Goal: Transaction & Acquisition: Purchase product/service

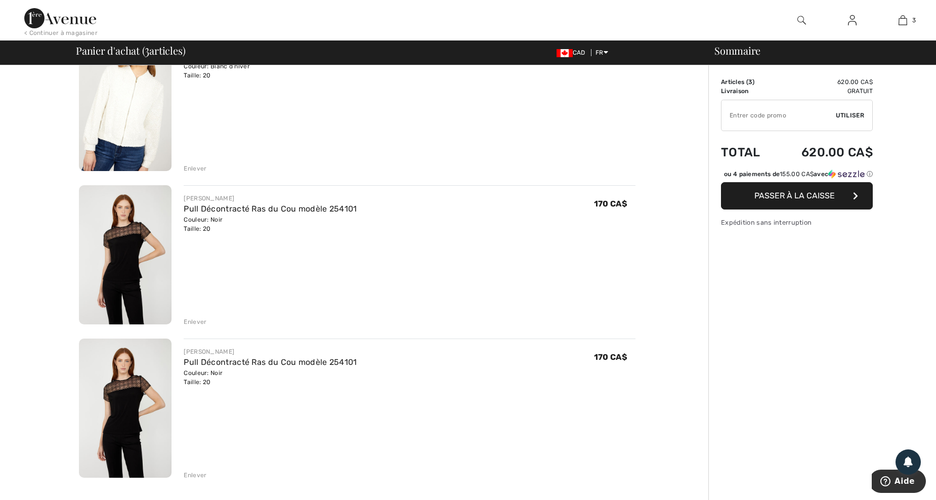
scroll to position [135, 0]
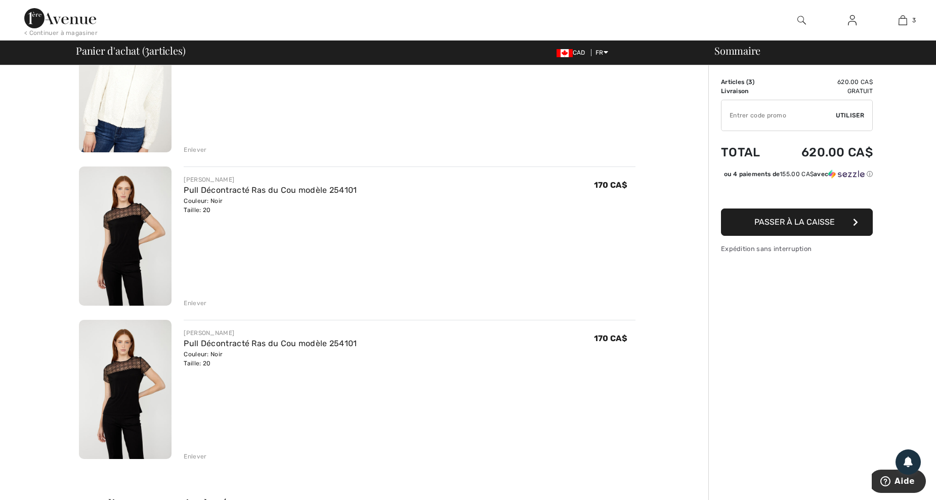
click at [192, 455] on div "Enlever" at bounding box center [195, 456] width 23 height 9
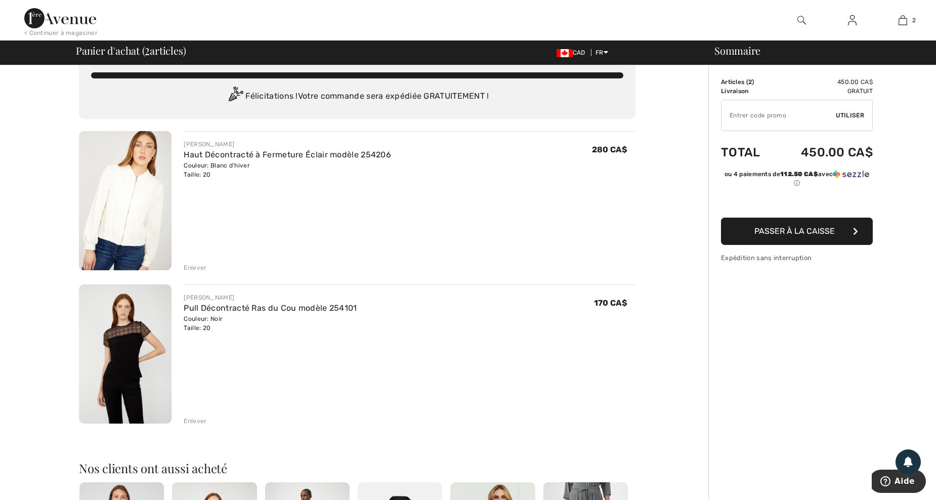
scroll to position [0, 0]
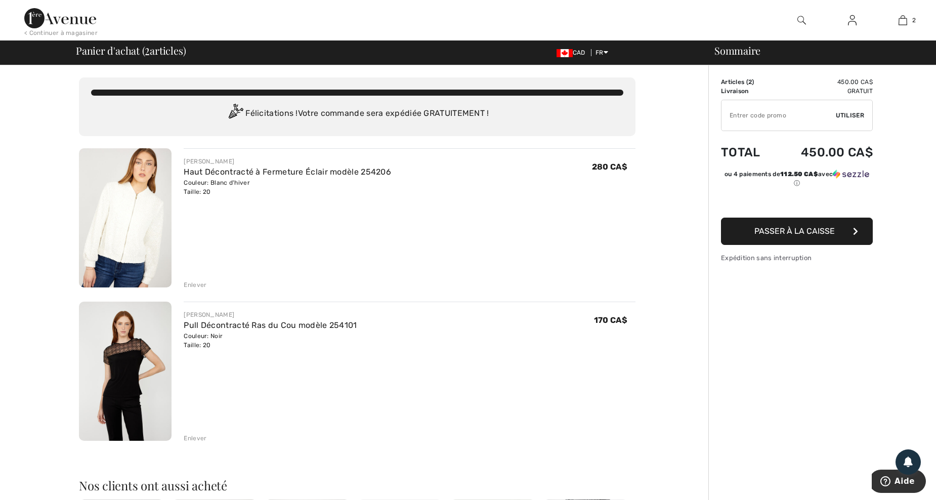
click at [731, 114] on input "TEXT" at bounding box center [779, 115] width 114 height 30
type input "SALEAVENUE"
click at [848, 113] on span "Utiliser" at bounding box center [850, 115] width 28 height 9
click at [134, 375] on img at bounding box center [125, 371] width 93 height 139
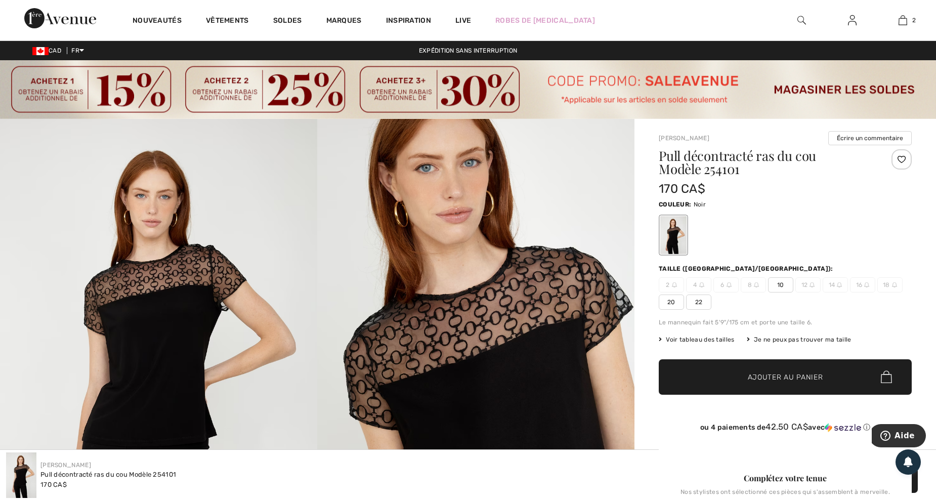
click at [77, 94] on img at bounding box center [468, 89] width 936 height 59
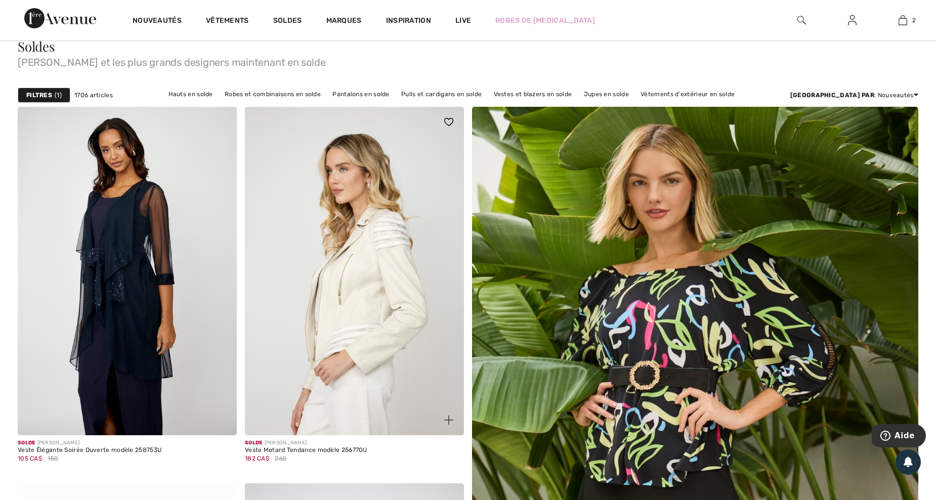
scroll to position [135, 0]
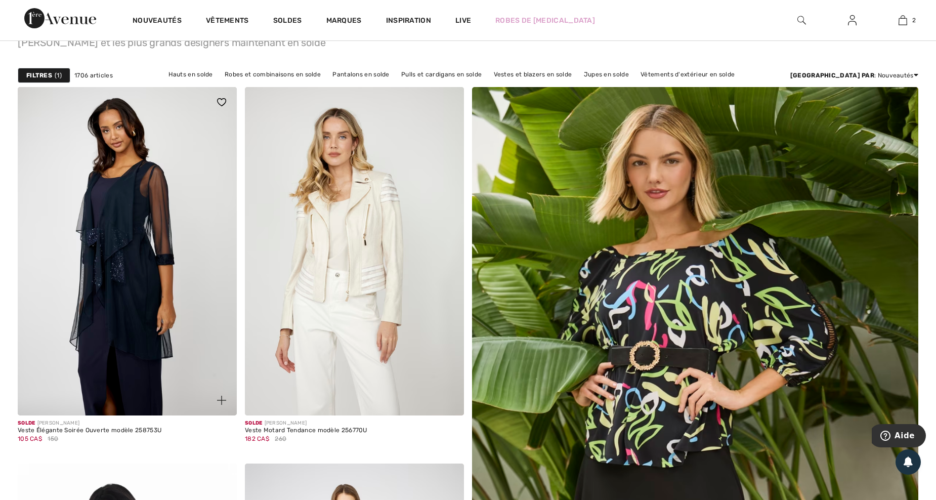
click at [218, 395] on span at bounding box center [222, 400] width 20 height 20
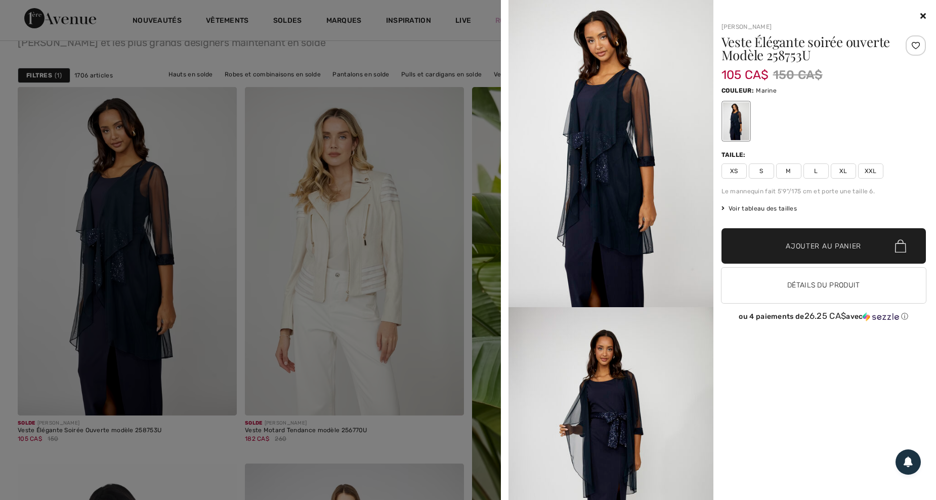
click at [924, 14] on icon at bounding box center [924, 16] width 6 height 8
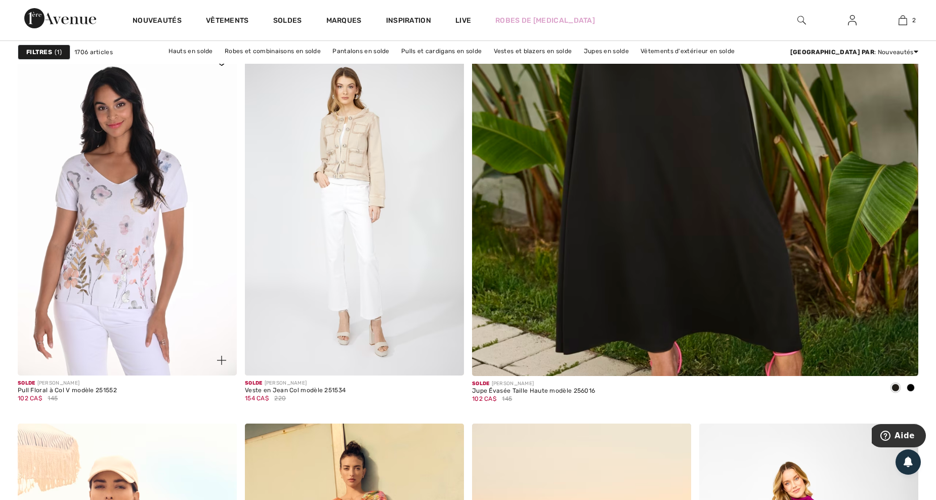
scroll to position [540, 0]
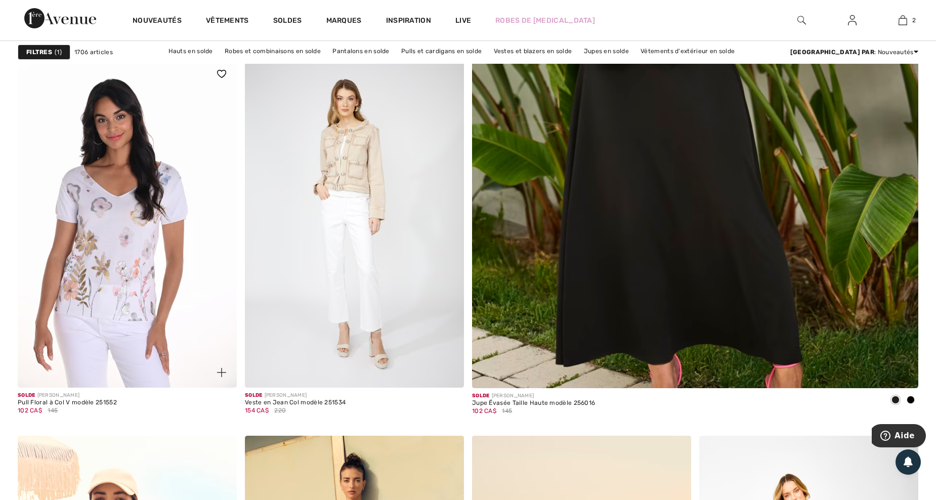
click at [220, 368] on img at bounding box center [221, 372] width 9 height 9
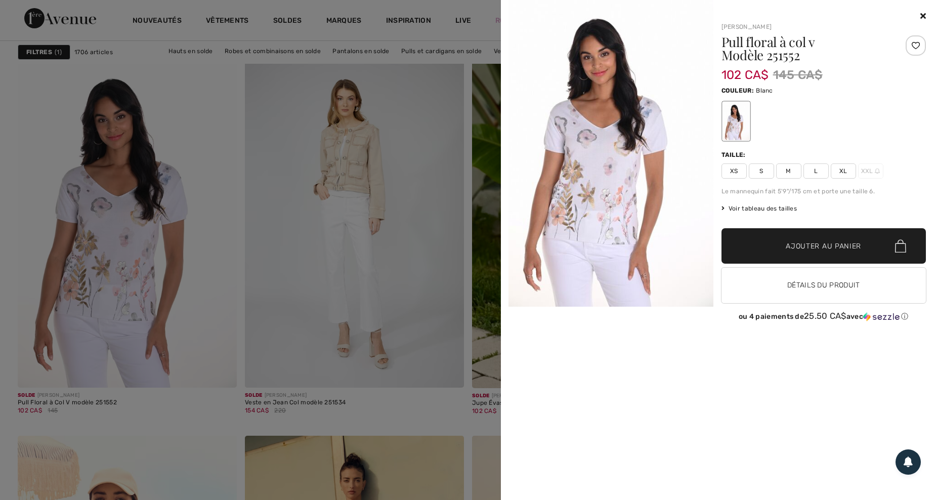
click at [923, 17] on icon at bounding box center [924, 16] width 6 height 8
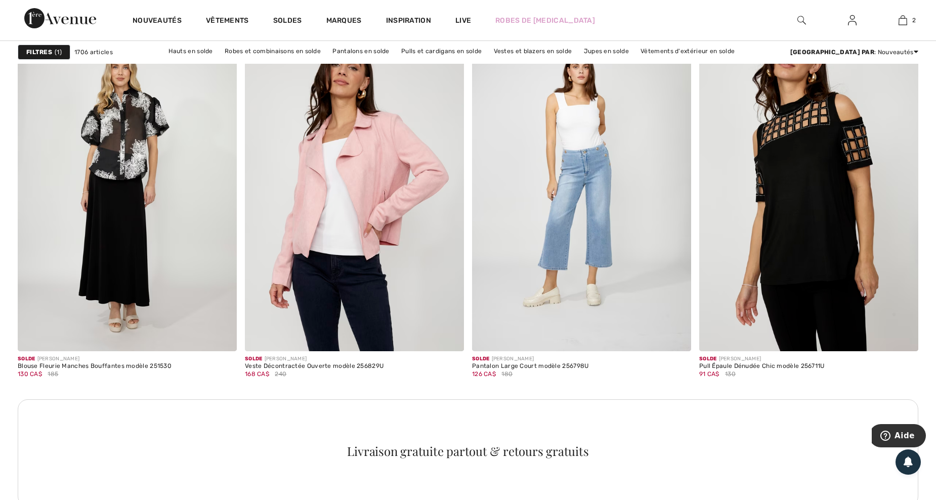
scroll to position [1350, 0]
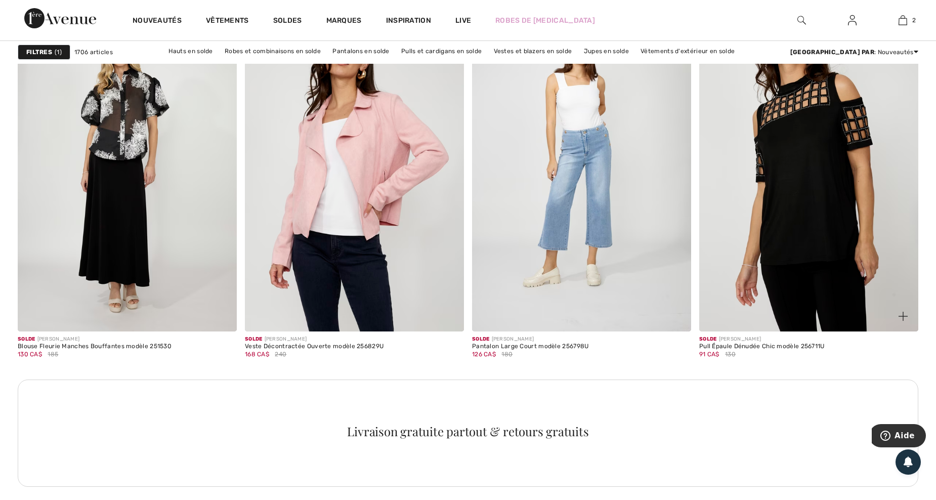
click at [905, 313] on img at bounding box center [903, 316] width 9 height 9
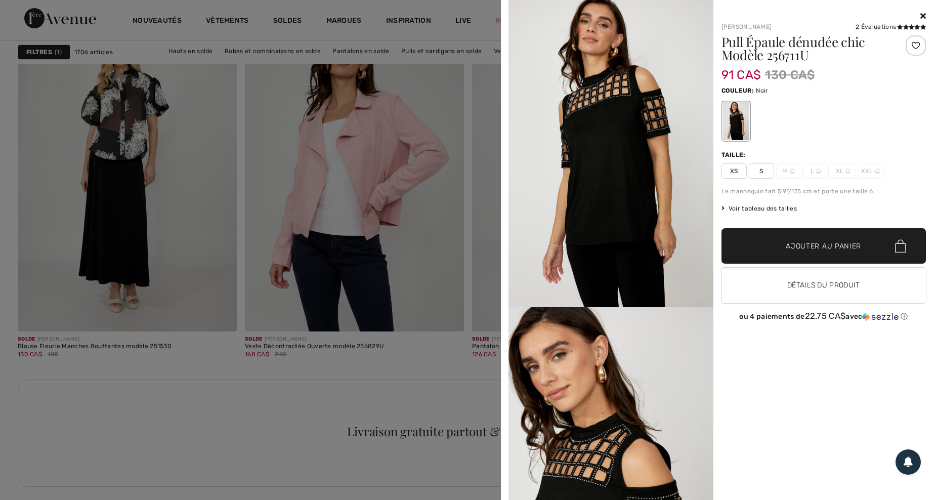
click at [927, 12] on div "Your browser does not support the video tag. Frank Lyman 2 Évaluations 2 Évalua…" at bounding box center [718, 250] width 427 height 500
click at [923, 15] on icon at bounding box center [924, 16] width 6 height 8
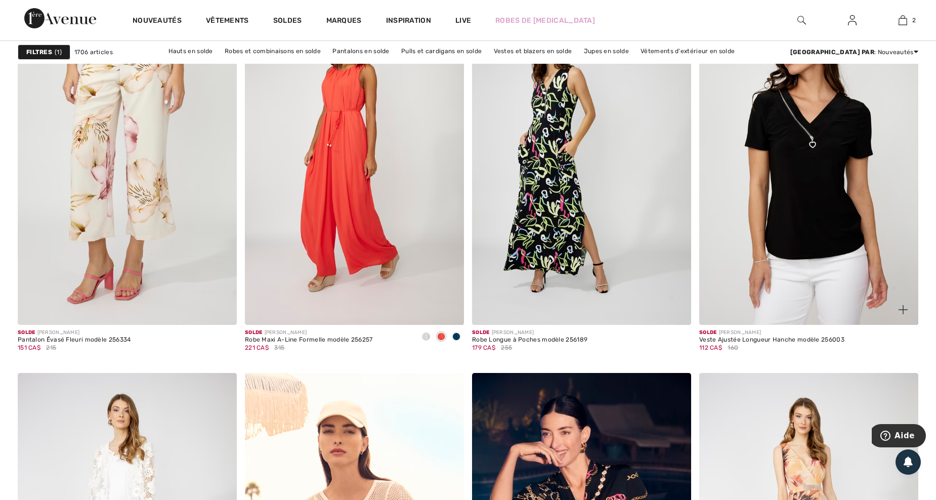
scroll to position [1889, 0]
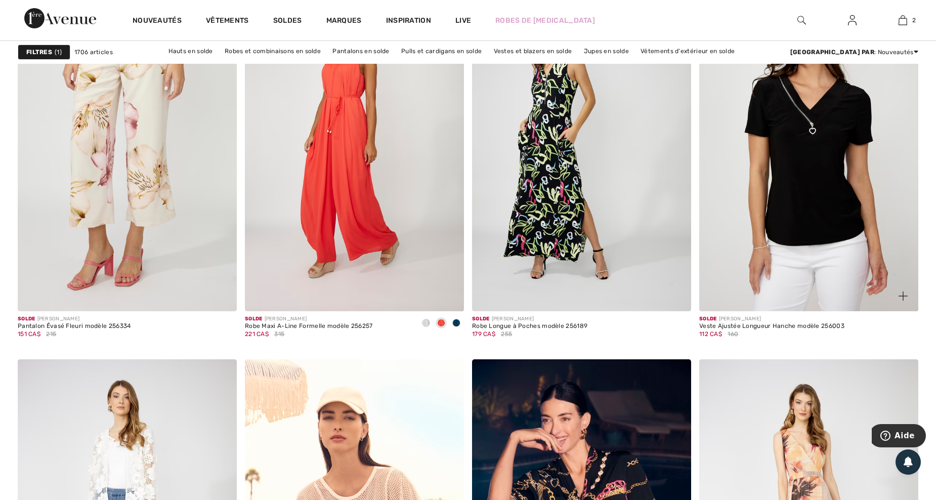
click at [904, 295] on img at bounding box center [903, 296] width 9 height 9
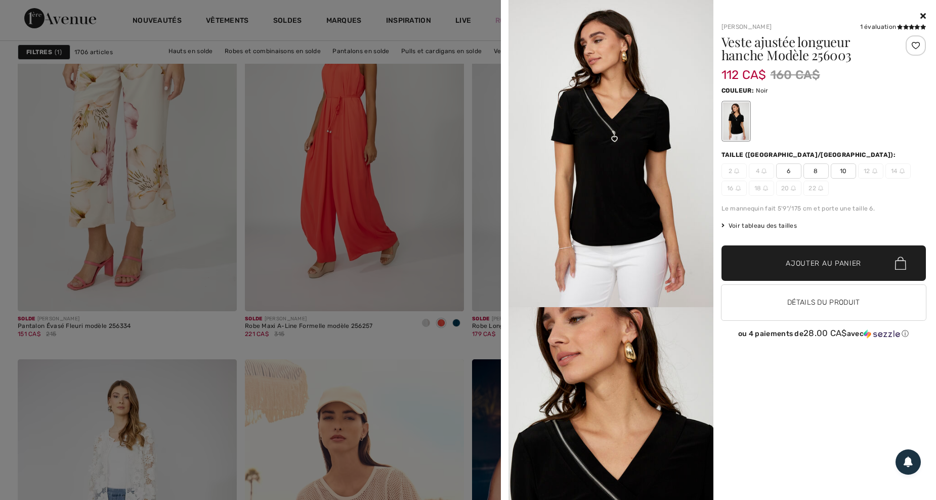
click at [921, 16] on icon at bounding box center [924, 16] width 6 height 8
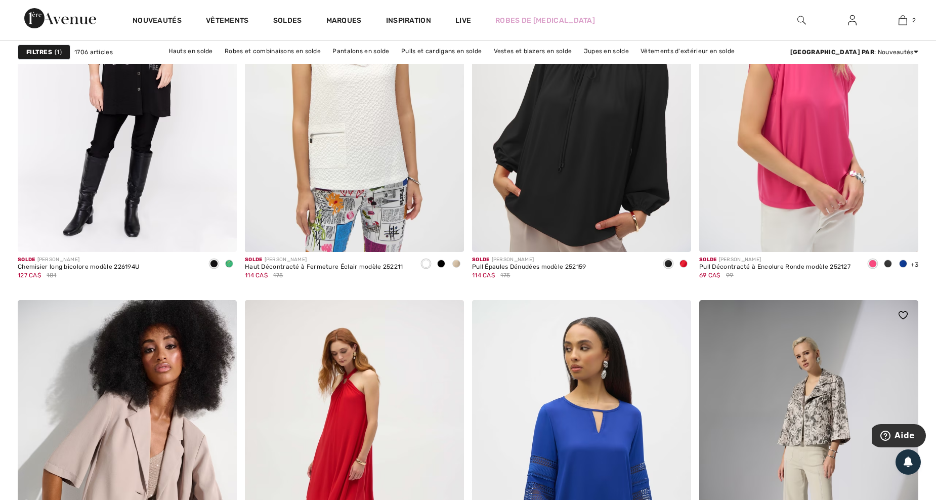
scroll to position [3914, 0]
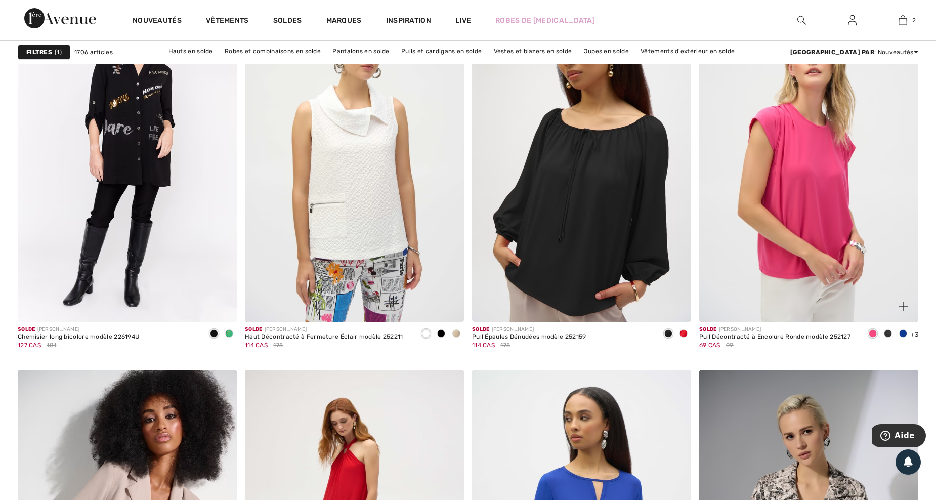
click at [886, 332] on span at bounding box center [888, 333] width 8 height 8
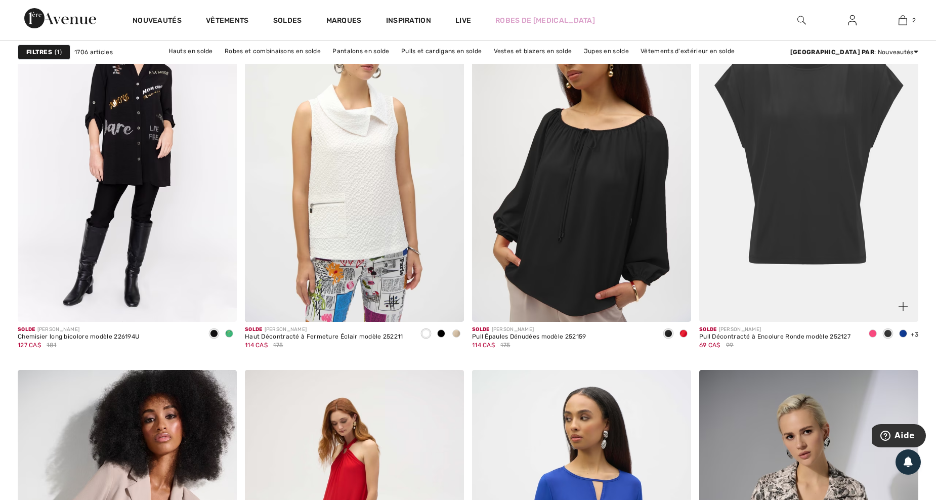
click at [904, 332] on span at bounding box center [903, 333] width 8 height 8
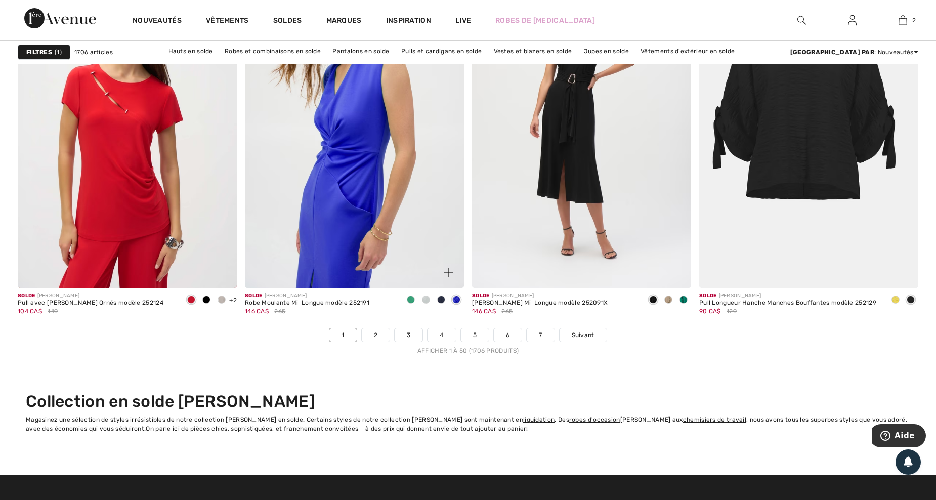
scroll to position [5533, 0]
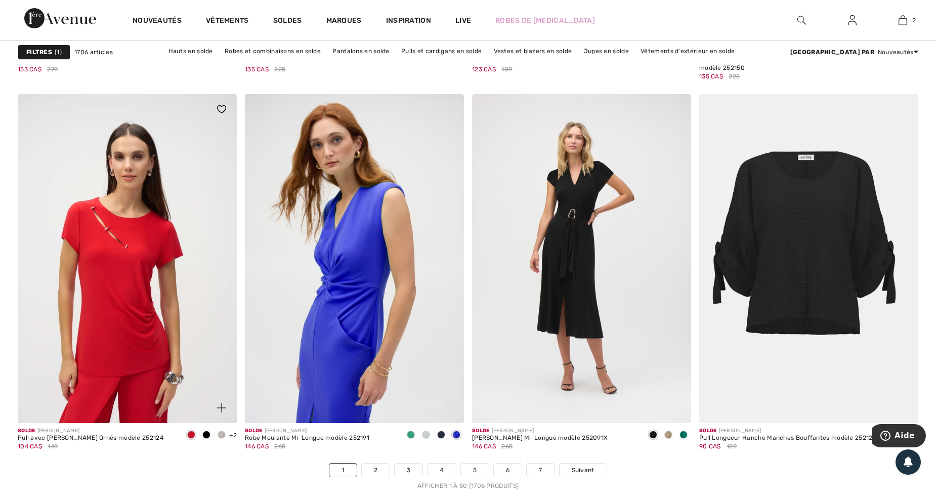
click at [219, 408] on img at bounding box center [221, 407] width 9 height 9
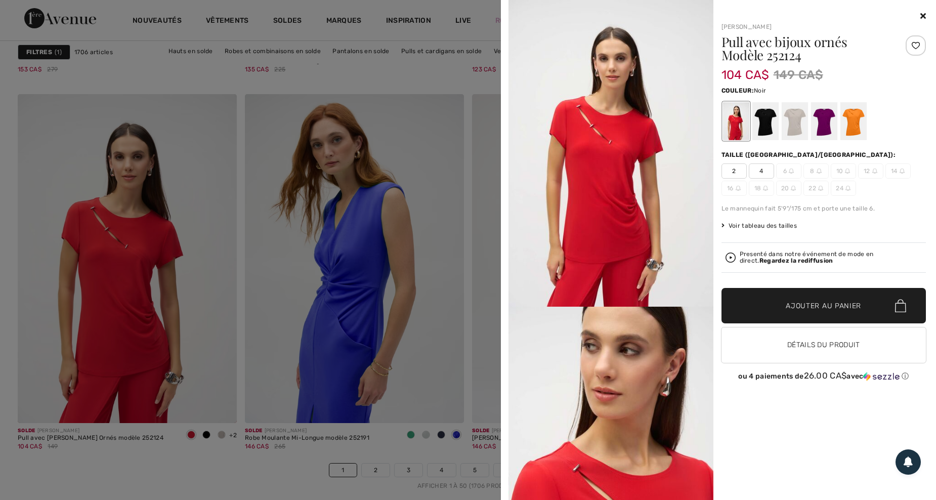
click at [756, 124] on div at bounding box center [765, 121] width 26 height 38
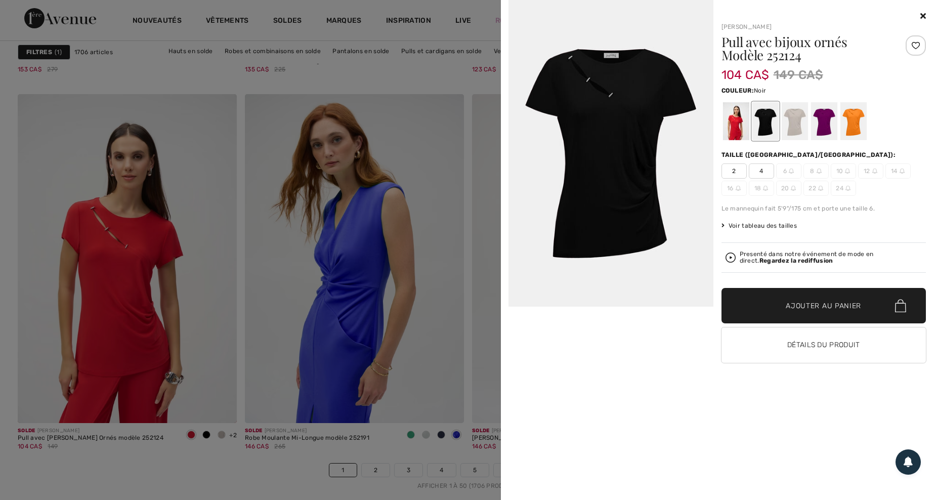
click at [926, 13] on icon at bounding box center [924, 16] width 6 height 8
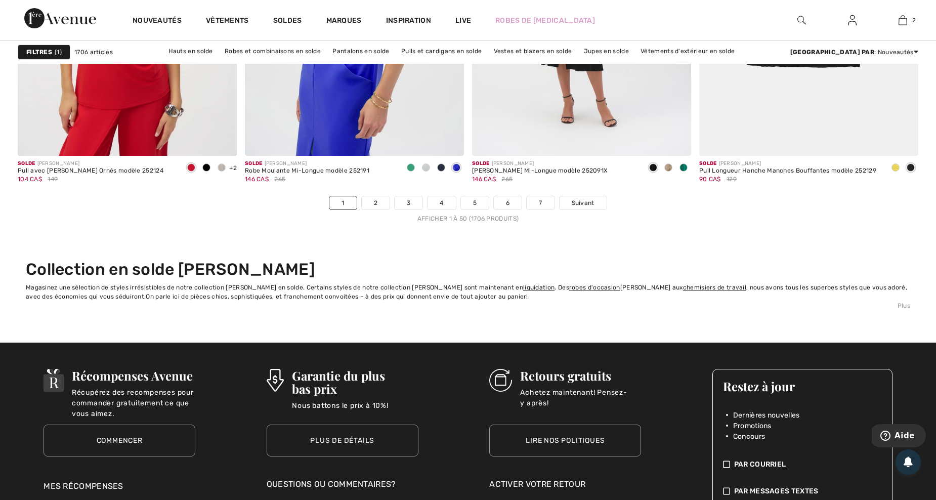
scroll to position [5734, 0]
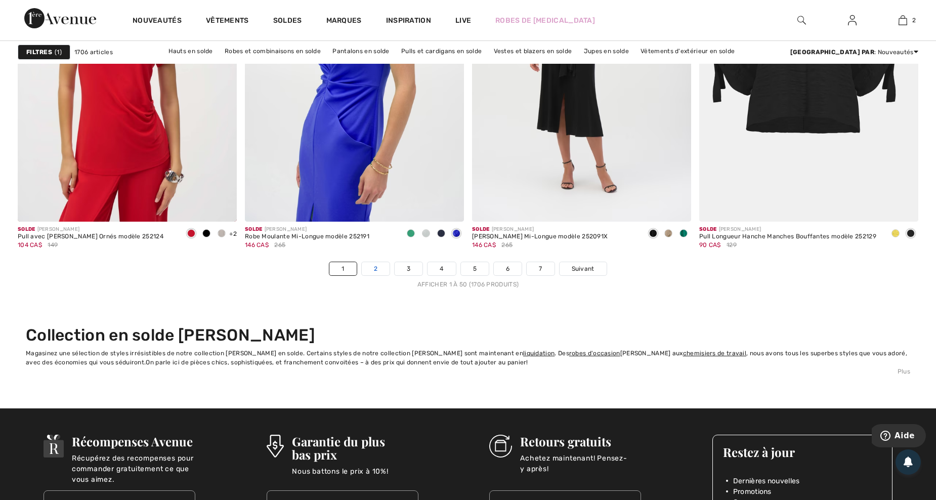
click at [374, 271] on link "2" at bounding box center [376, 268] width 28 height 13
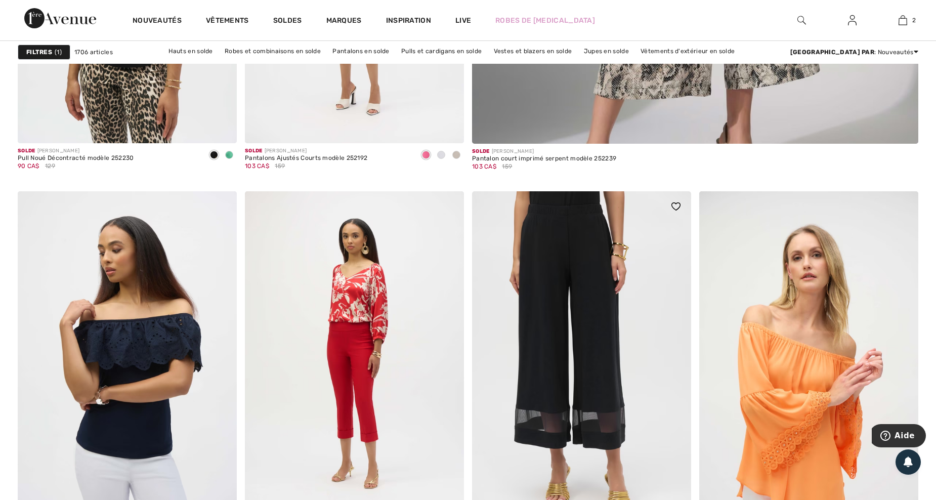
scroll to position [945, 0]
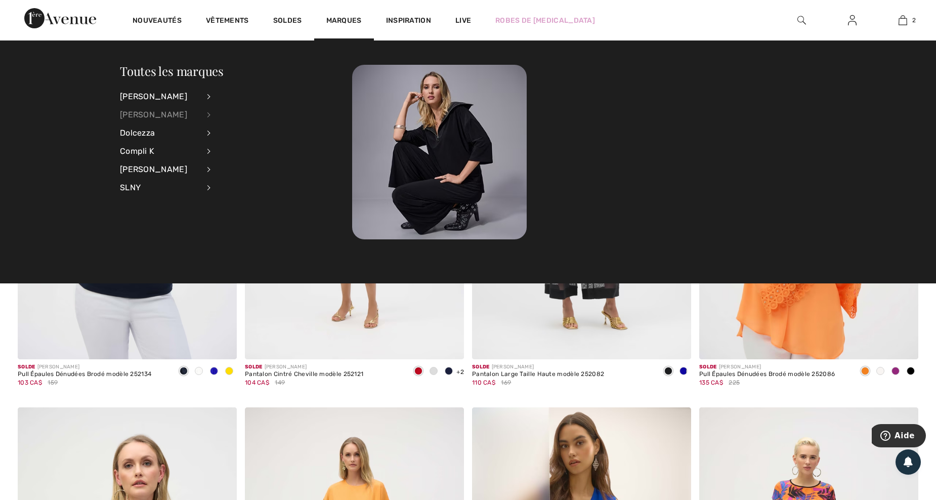
click at [157, 115] on div "[PERSON_NAME]" at bounding box center [159, 115] width 79 height 18
click at [234, 93] on link "Voir tout" at bounding box center [264, 96] width 81 height 17
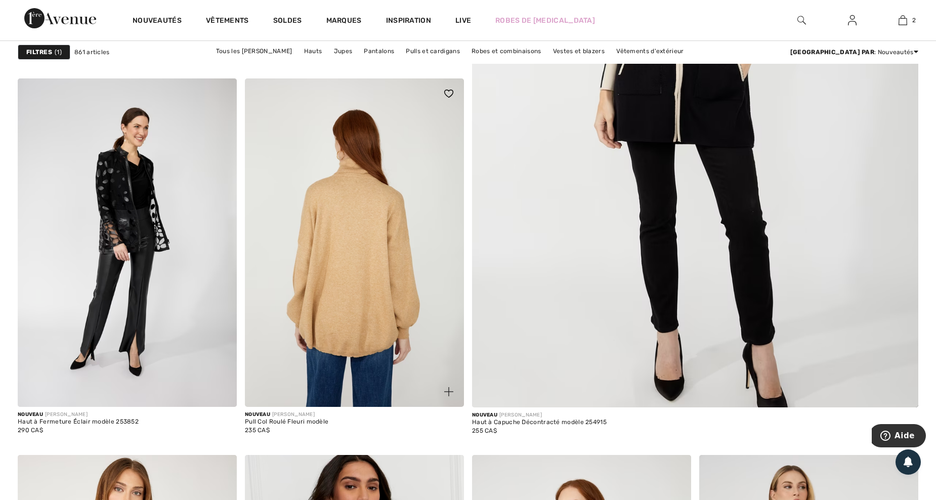
scroll to position [810, 0]
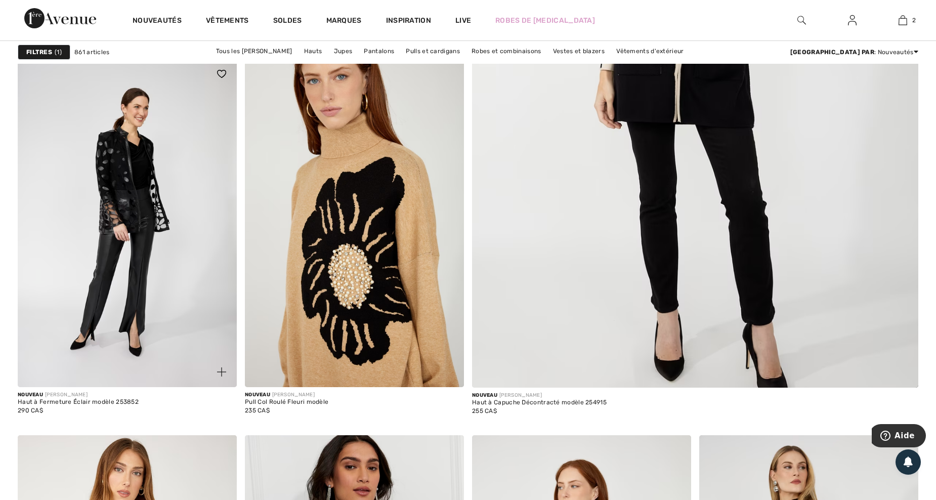
click at [221, 369] on img at bounding box center [221, 371] width 9 height 9
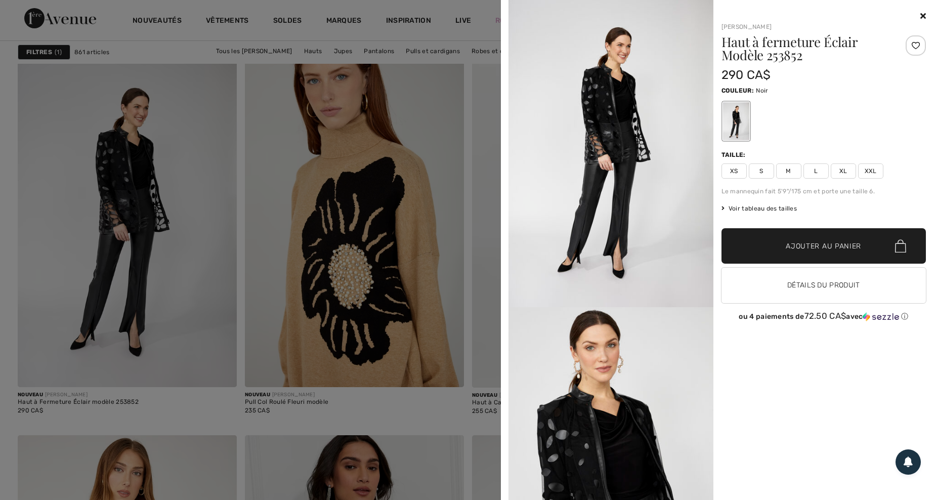
click at [876, 173] on span "XXL" at bounding box center [870, 170] width 25 height 15
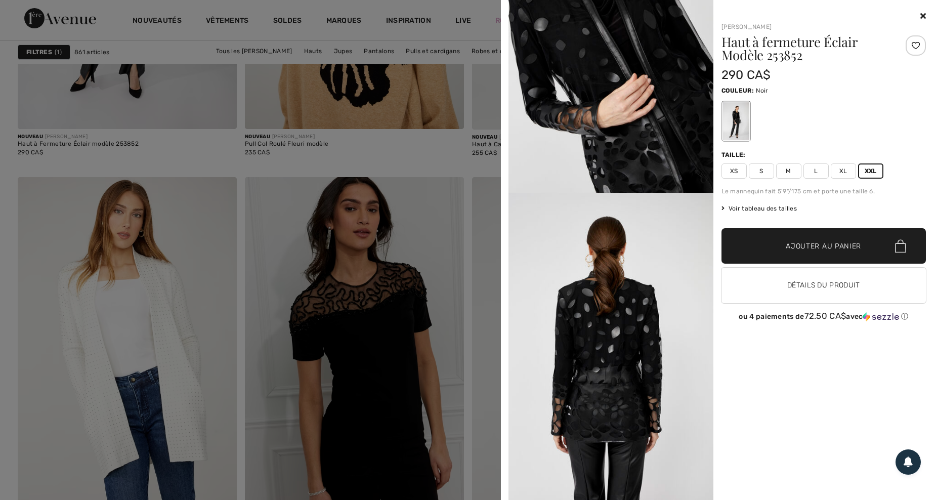
scroll to position [1079, 0]
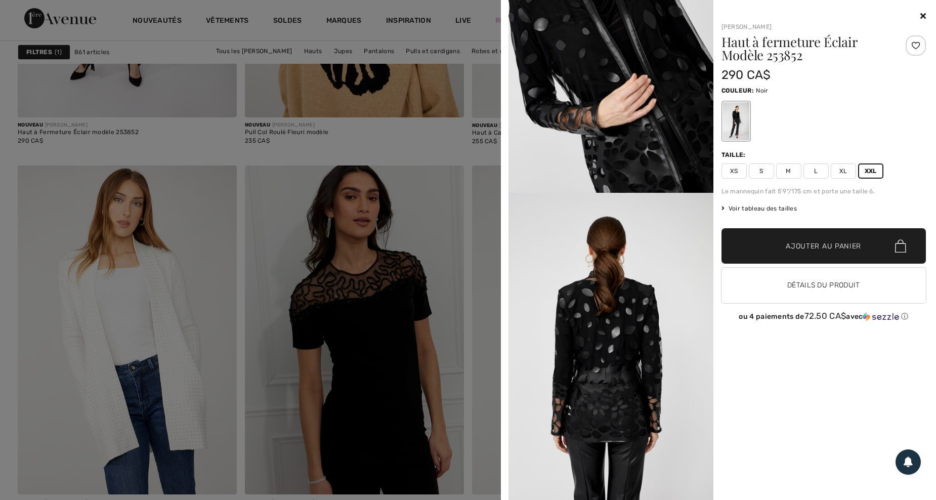
click at [922, 14] on icon at bounding box center [924, 16] width 6 height 8
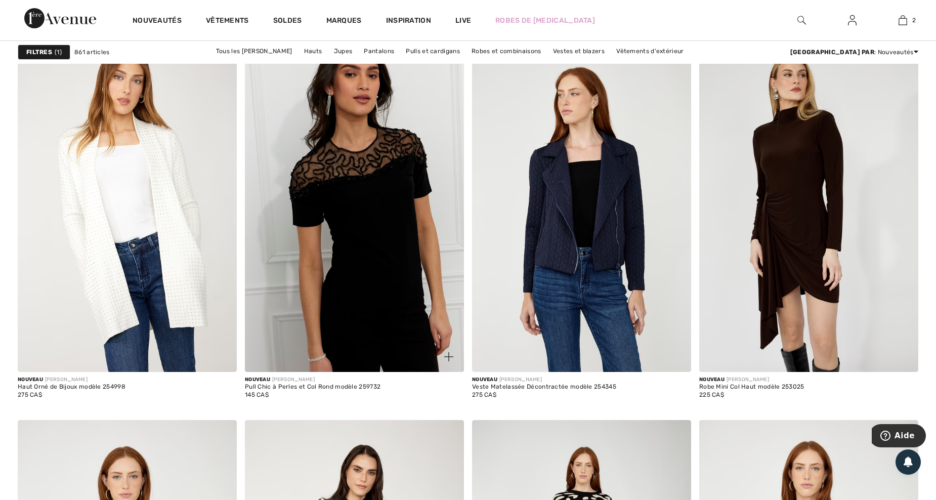
scroll to position [1215, 0]
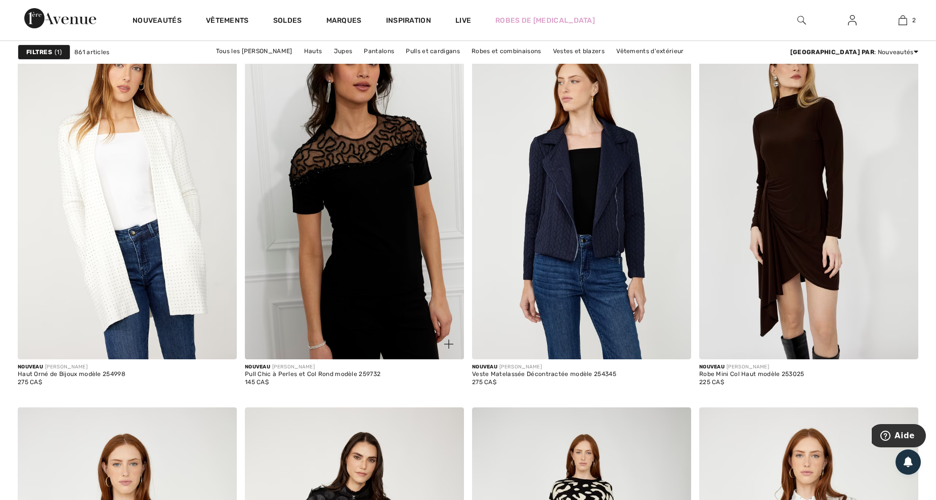
click at [448, 342] on img at bounding box center [448, 344] width 9 height 9
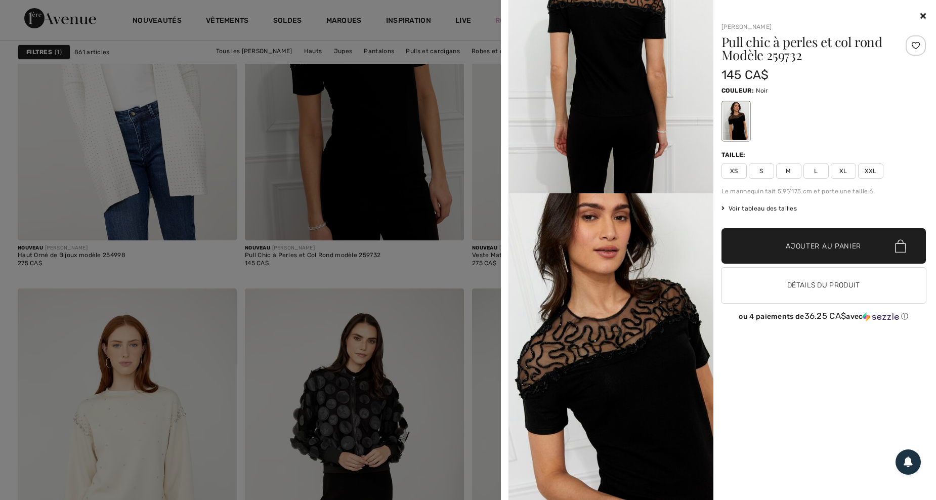
scroll to position [1350, 0]
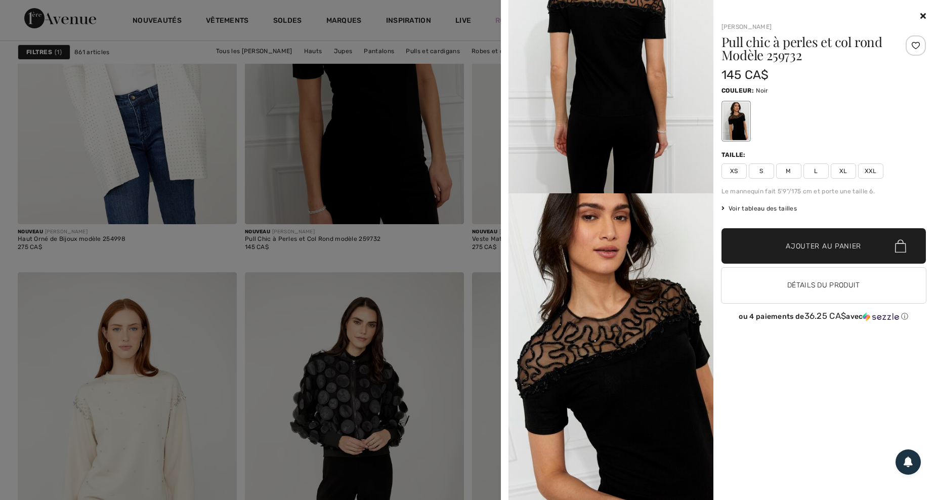
click at [924, 14] on icon at bounding box center [924, 16] width 6 height 8
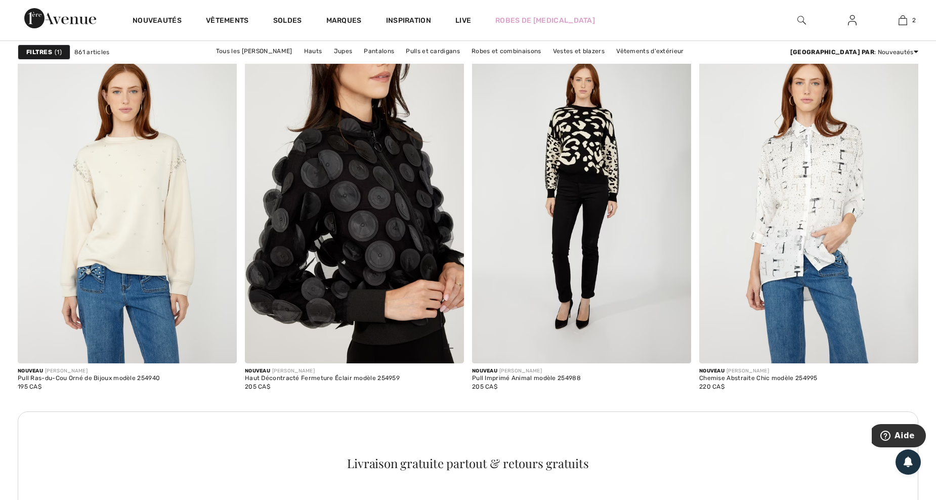
scroll to position [1619, 0]
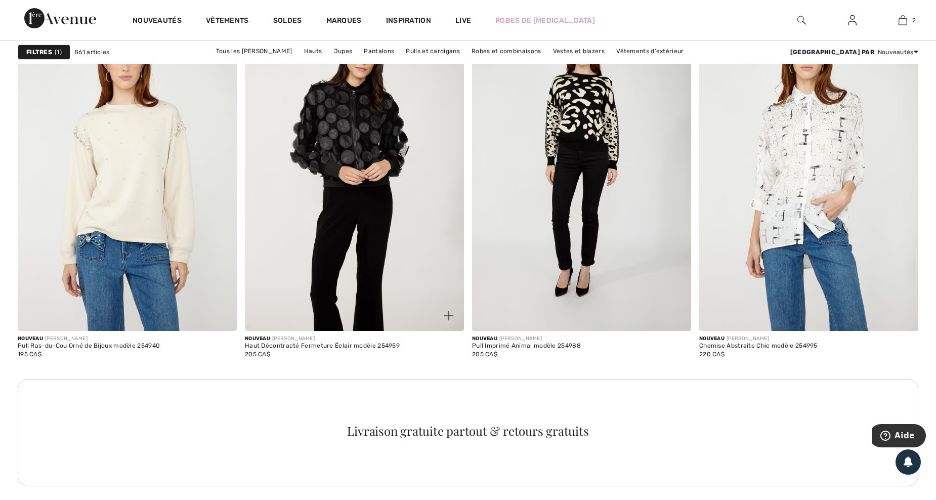
click at [449, 312] on img at bounding box center [448, 315] width 9 height 9
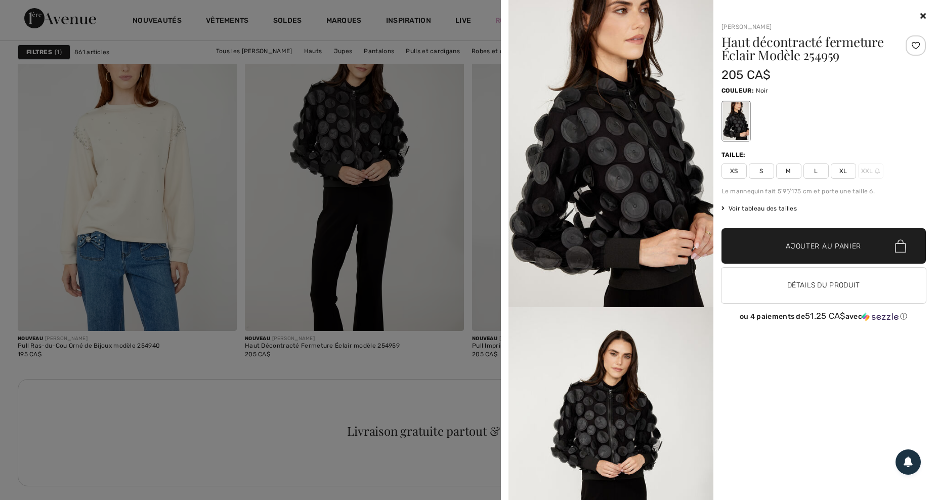
click at [920, 14] on div at bounding box center [824, 16] width 205 height 12
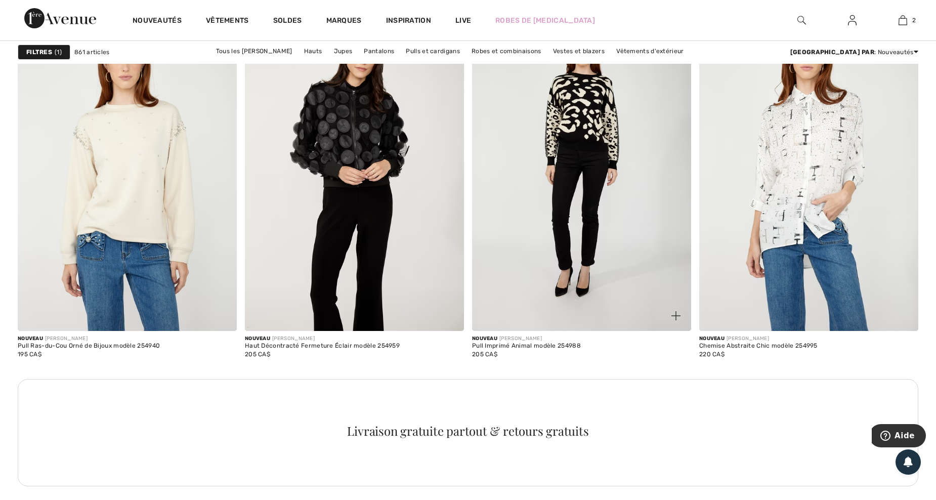
click at [674, 315] on img at bounding box center [676, 315] width 9 height 9
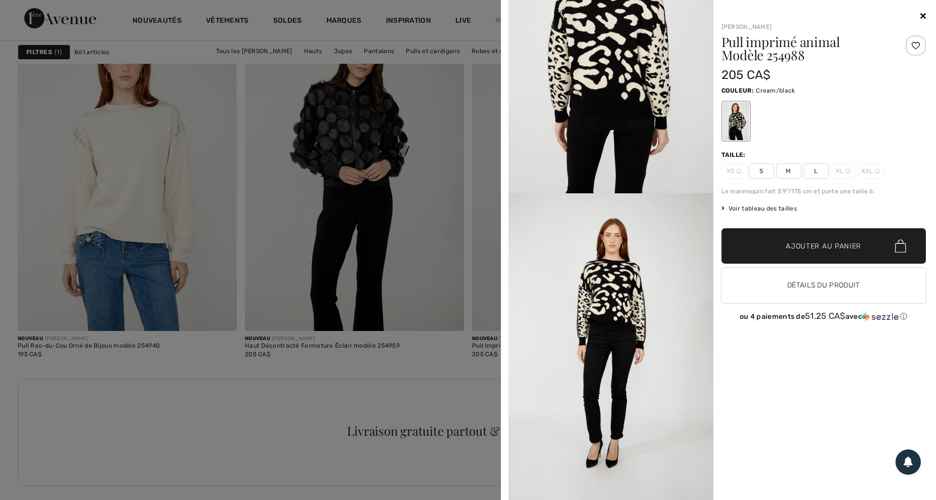
scroll to position [945, 0]
click at [928, 18] on div "Your browser does not support the video tag. Frank Lyman Pull imprimé animal Mo…" at bounding box center [718, 250] width 427 height 500
click at [925, 16] on icon at bounding box center [924, 16] width 6 height 8
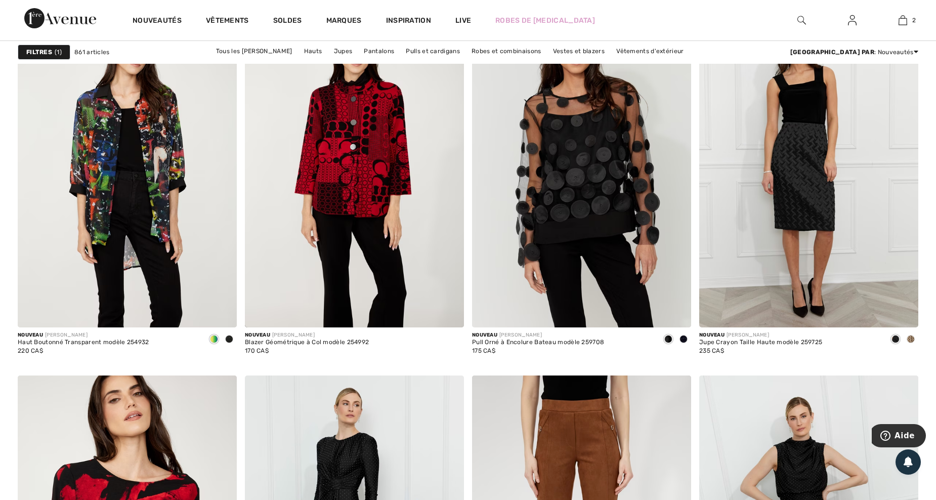
scroll to position [2159, 0]
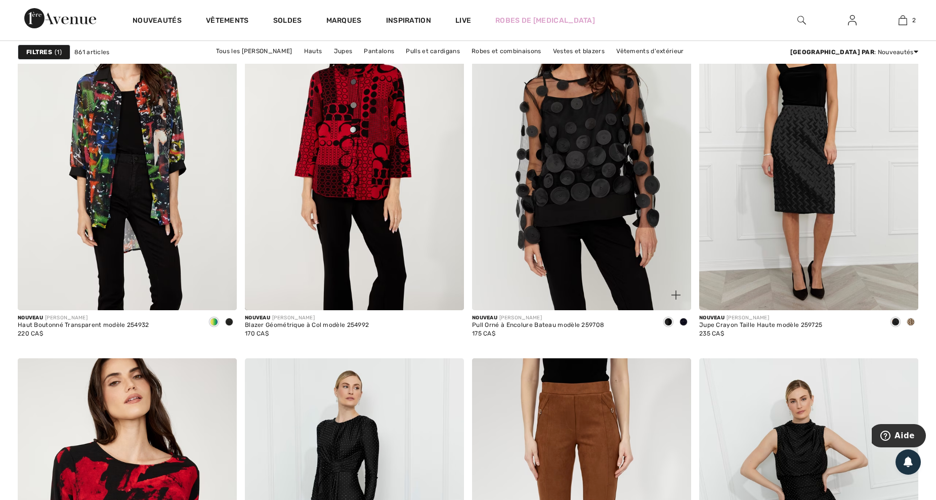
click at [676, 288] on span at bounding box center [676, 295] width 20 height 20
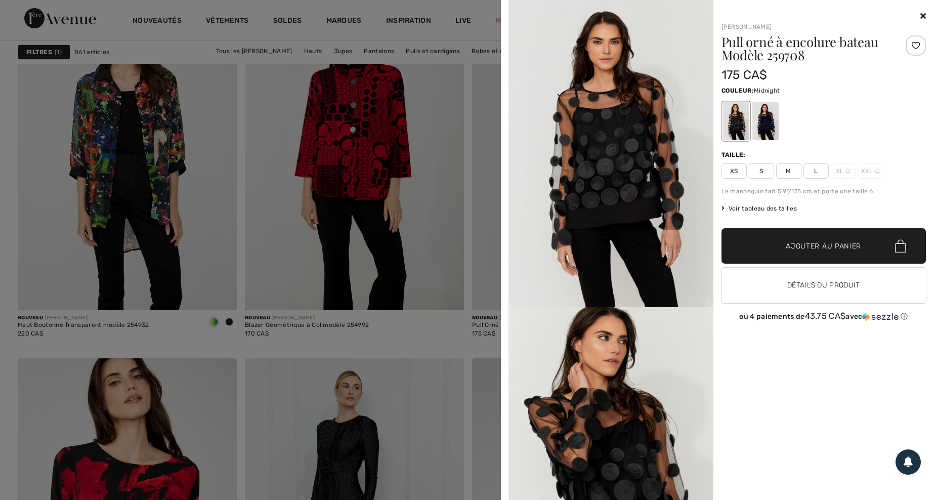
click at [766, 130] on div at bounding box center [765, 121] width 26 height 38
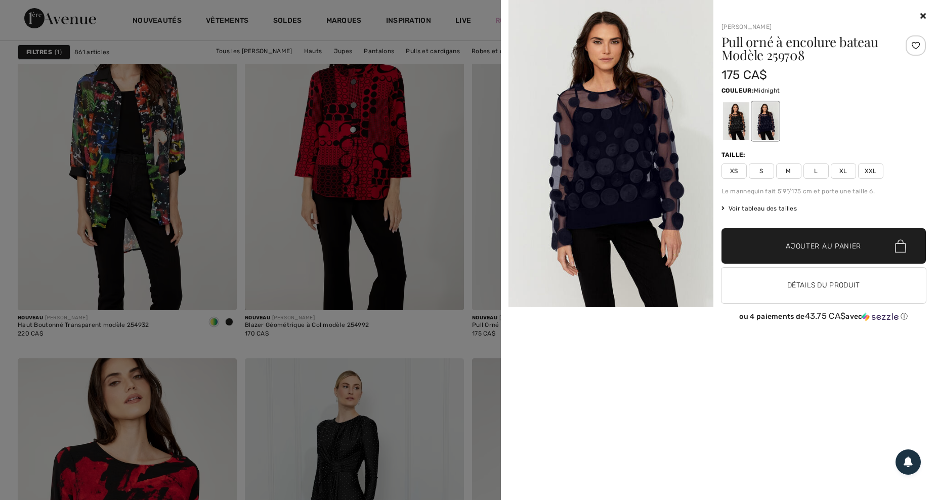
click at [921, 16] on icon at bounding box center [924, 16] width 6 height 8
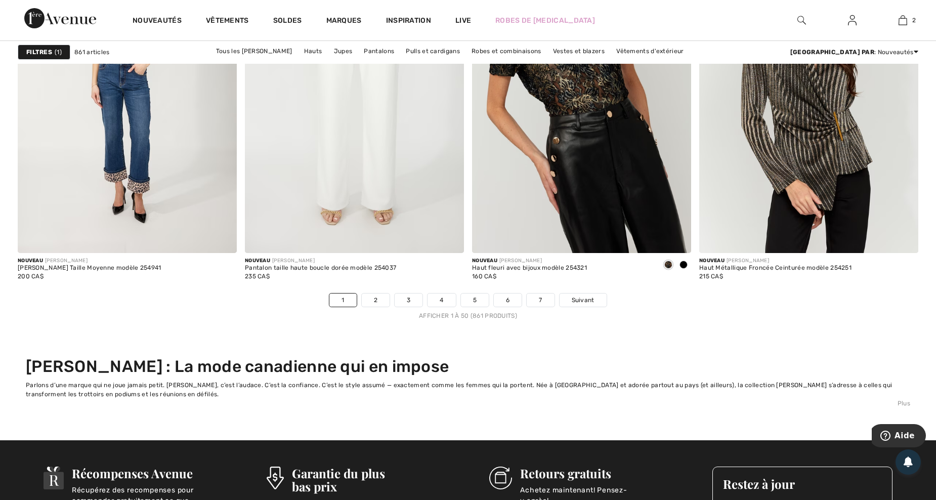
scroll to position [6073, 0]
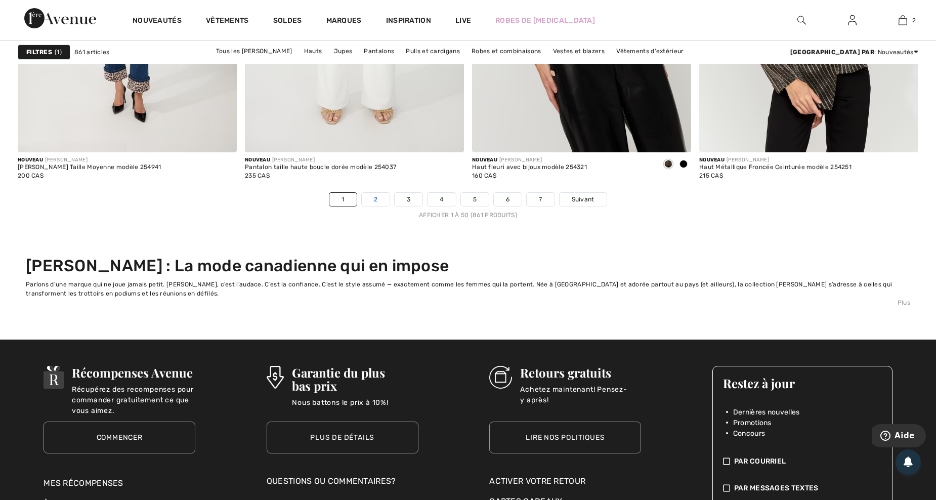
click at [379, 205] on link "2" at bounding box center [376, 199] width 28 height 13
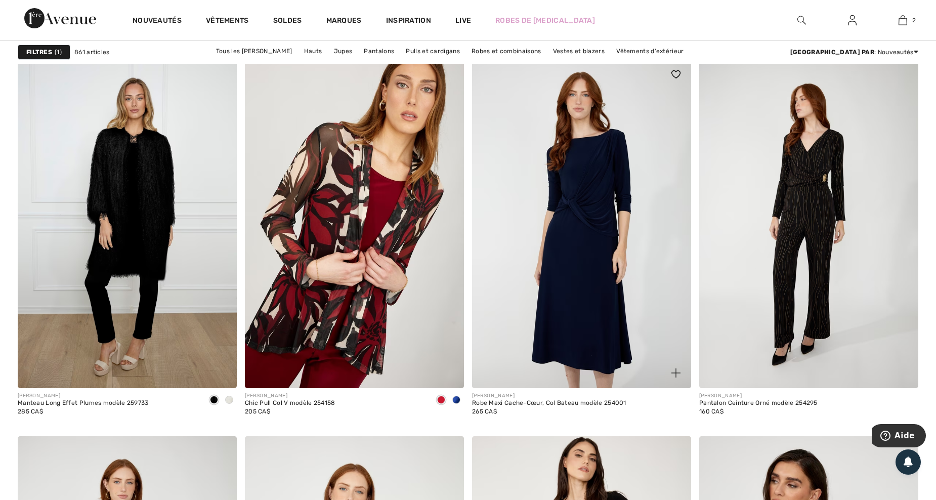
scroll to position [4049, 0]
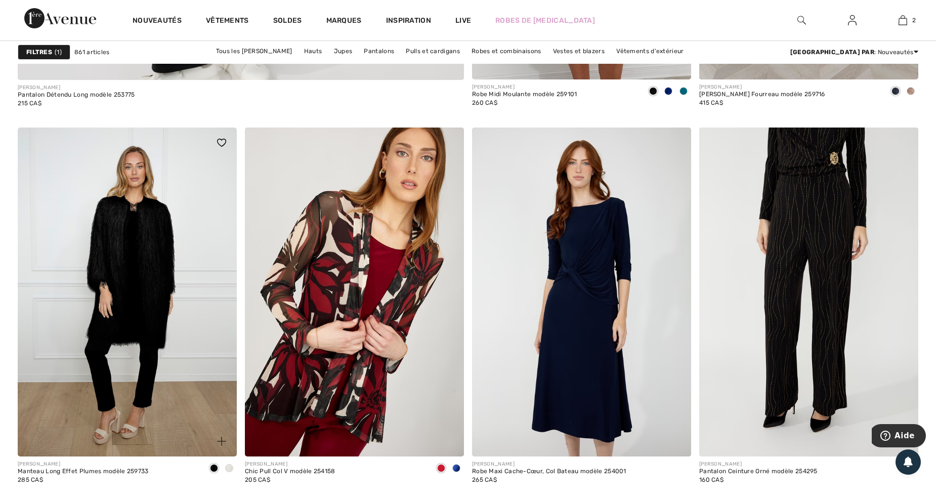
click at [230, 465] on span at bounding box center [229, 468] width 8 height 8
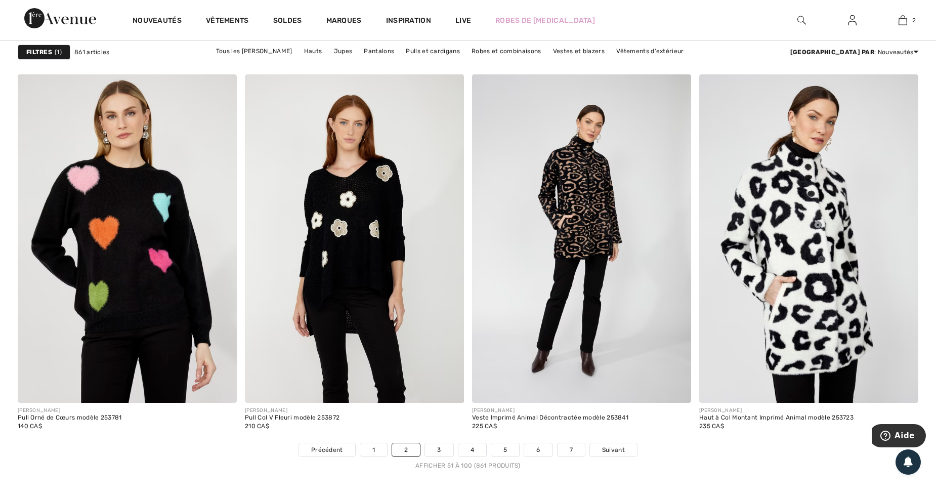
scroll to position [5803, 0]
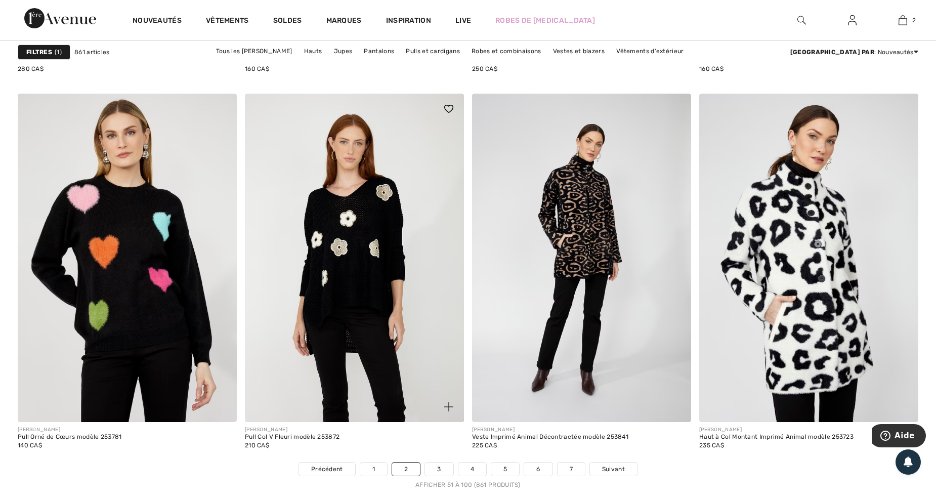
click at [446, 406] on img at bounding box center [448, 406] width 9 height 9
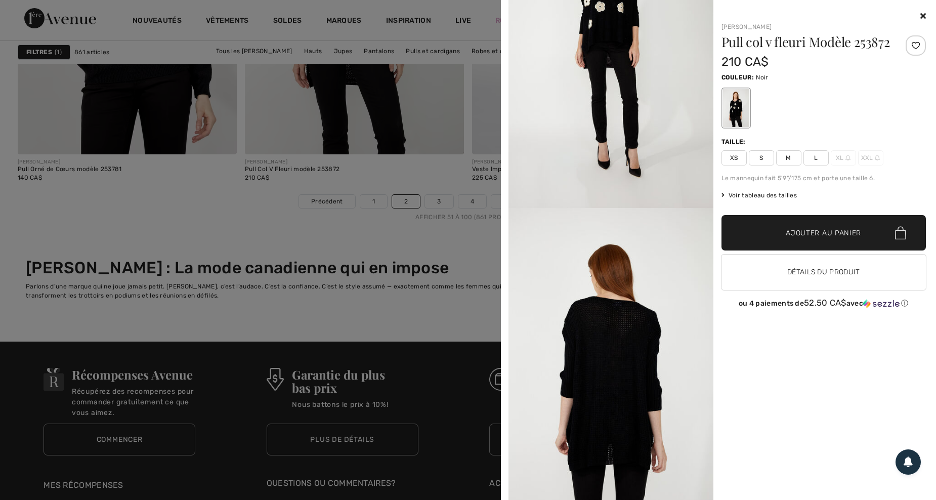
scroll to position [6073, 0]
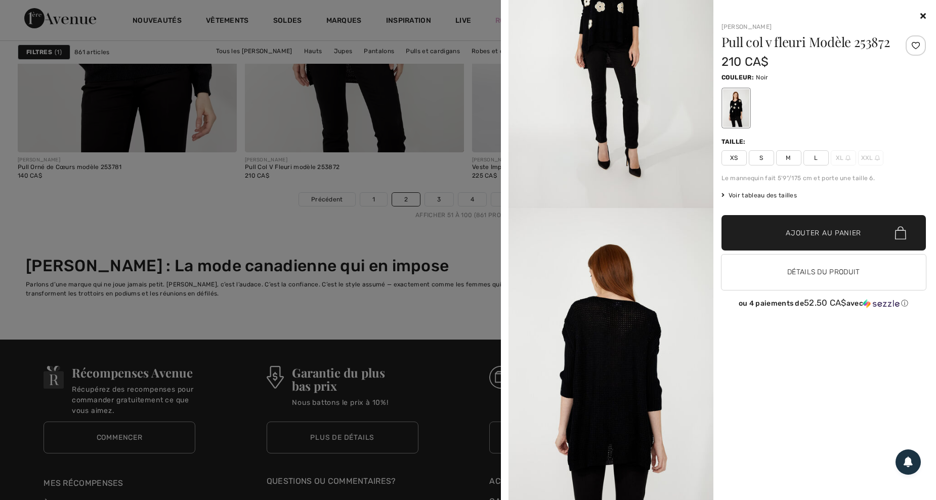
click at [922, 15] on icon at bounding box center [924, 16] width 6 height 8
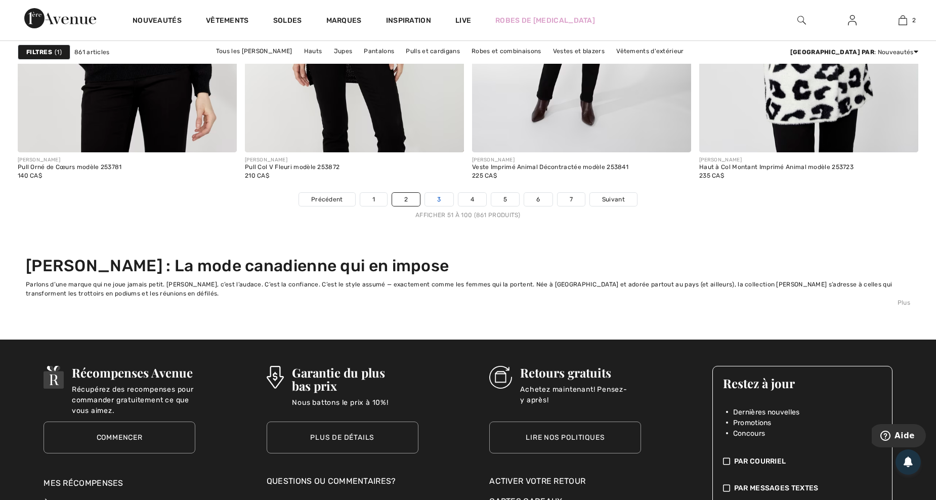
click at [442, 198] on link "3" at bounding box center [439, 199] width 28 height 13
